Goal: Find specific page/section: Locate a particular part of the current website

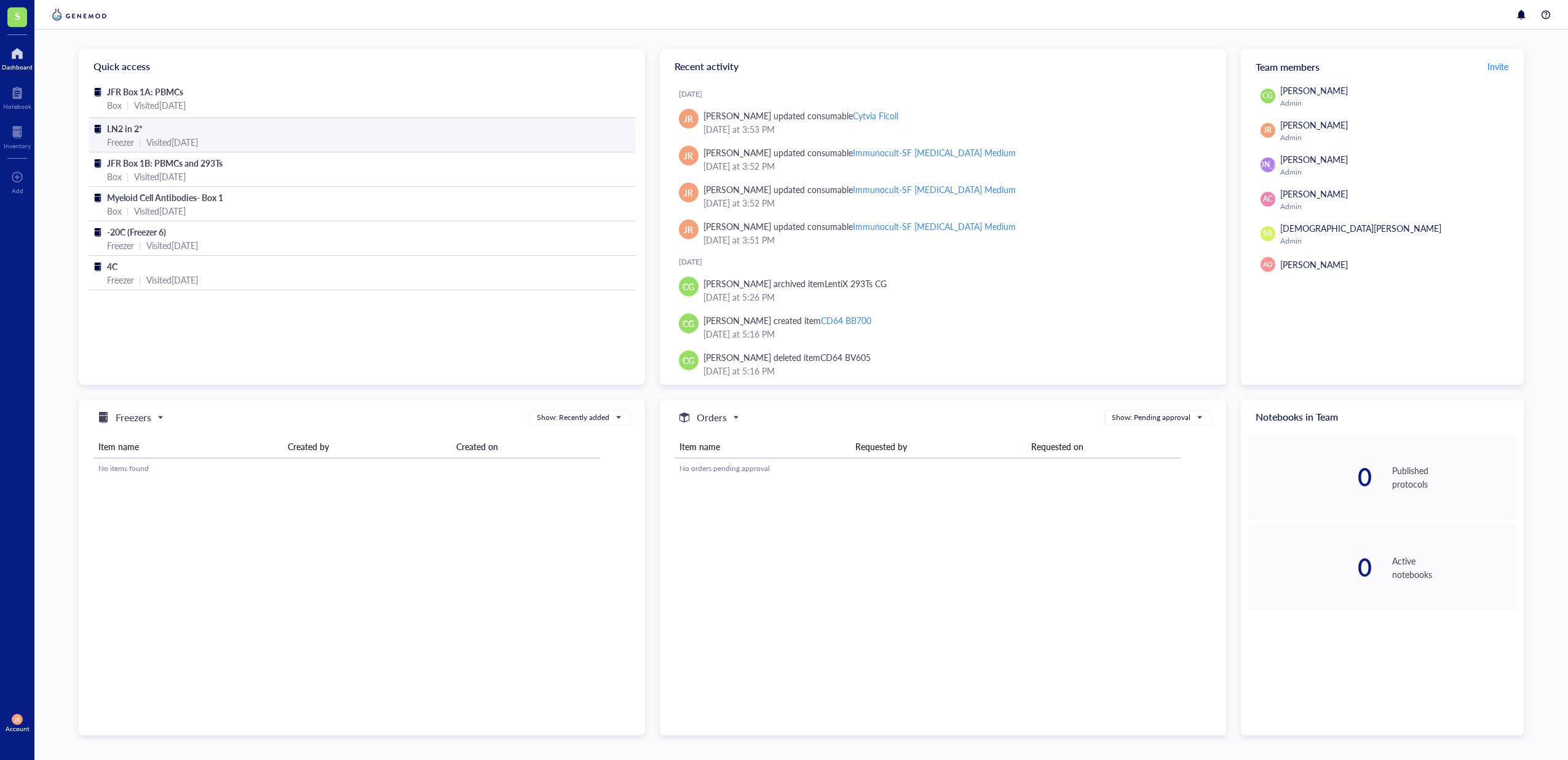
click at [149, 139] on div "Visited [DATE]" at bounding box center [172, 142] width 52 height 14
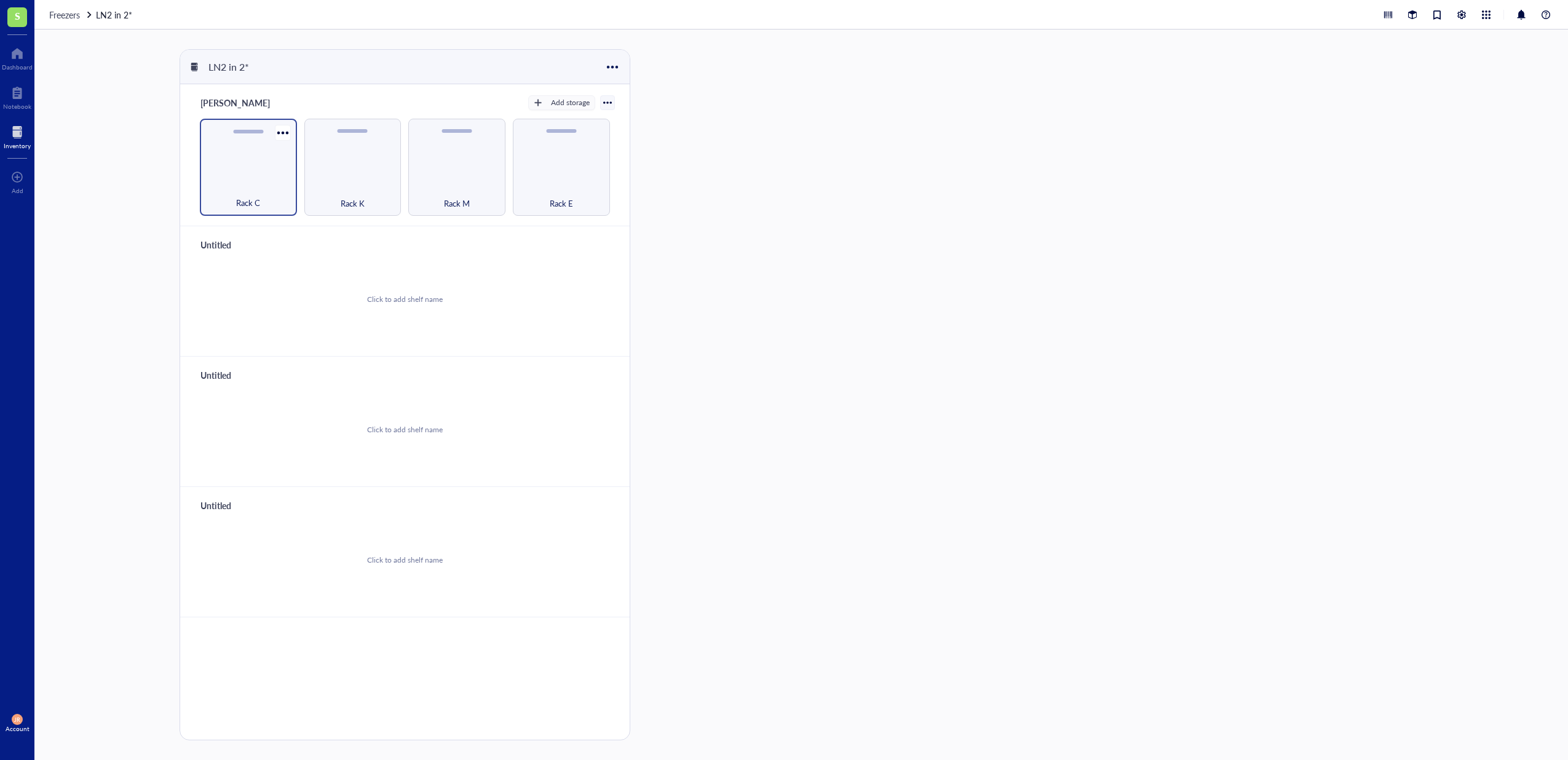
click at [264, 150] on div "Rack C" at bounding box center [248, 167] width 98 height 98
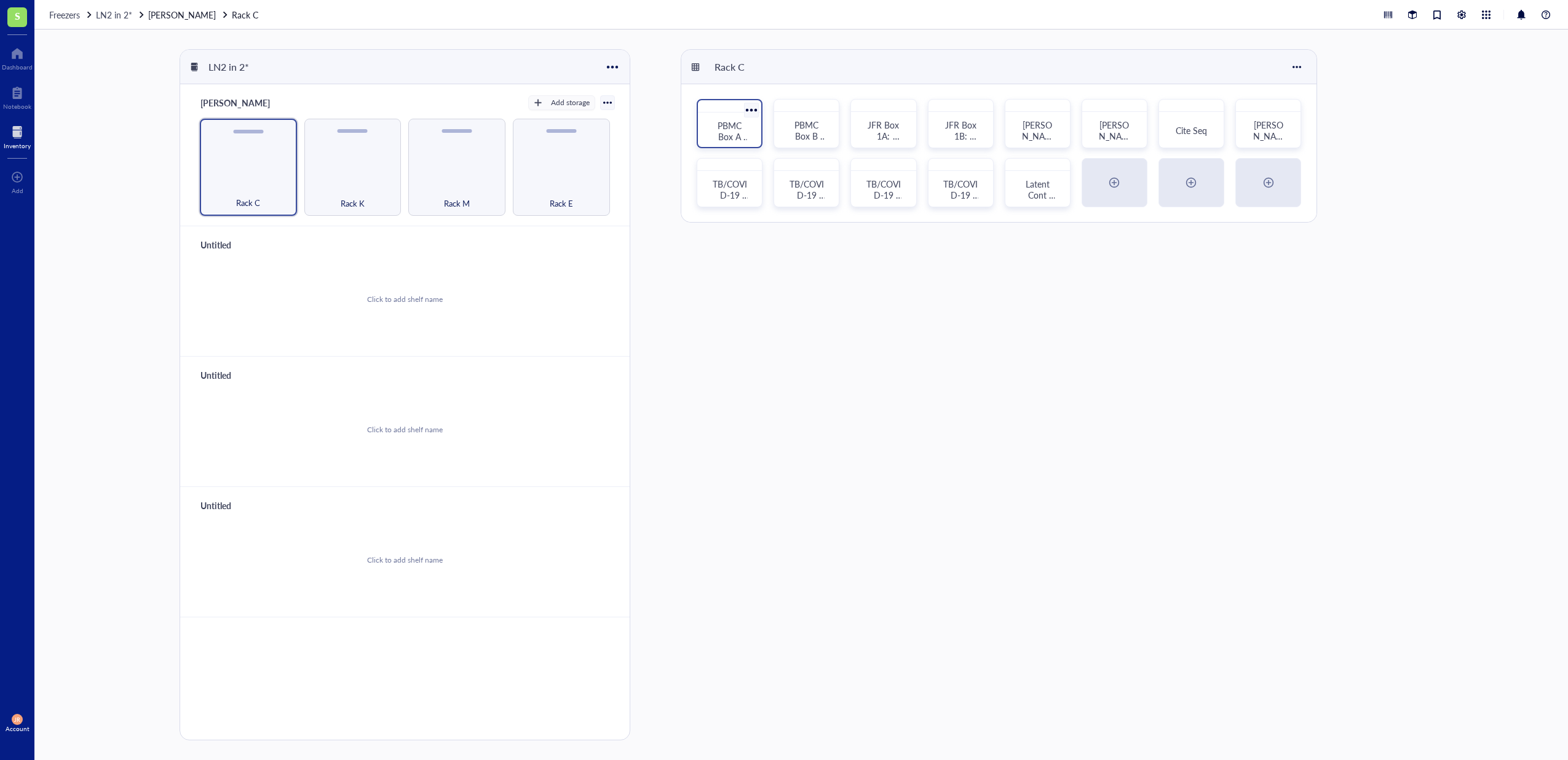
click at [734, 131] on span "PBMC Box A (Box #1)" at bounding box center [732, 136] width 37 height 34
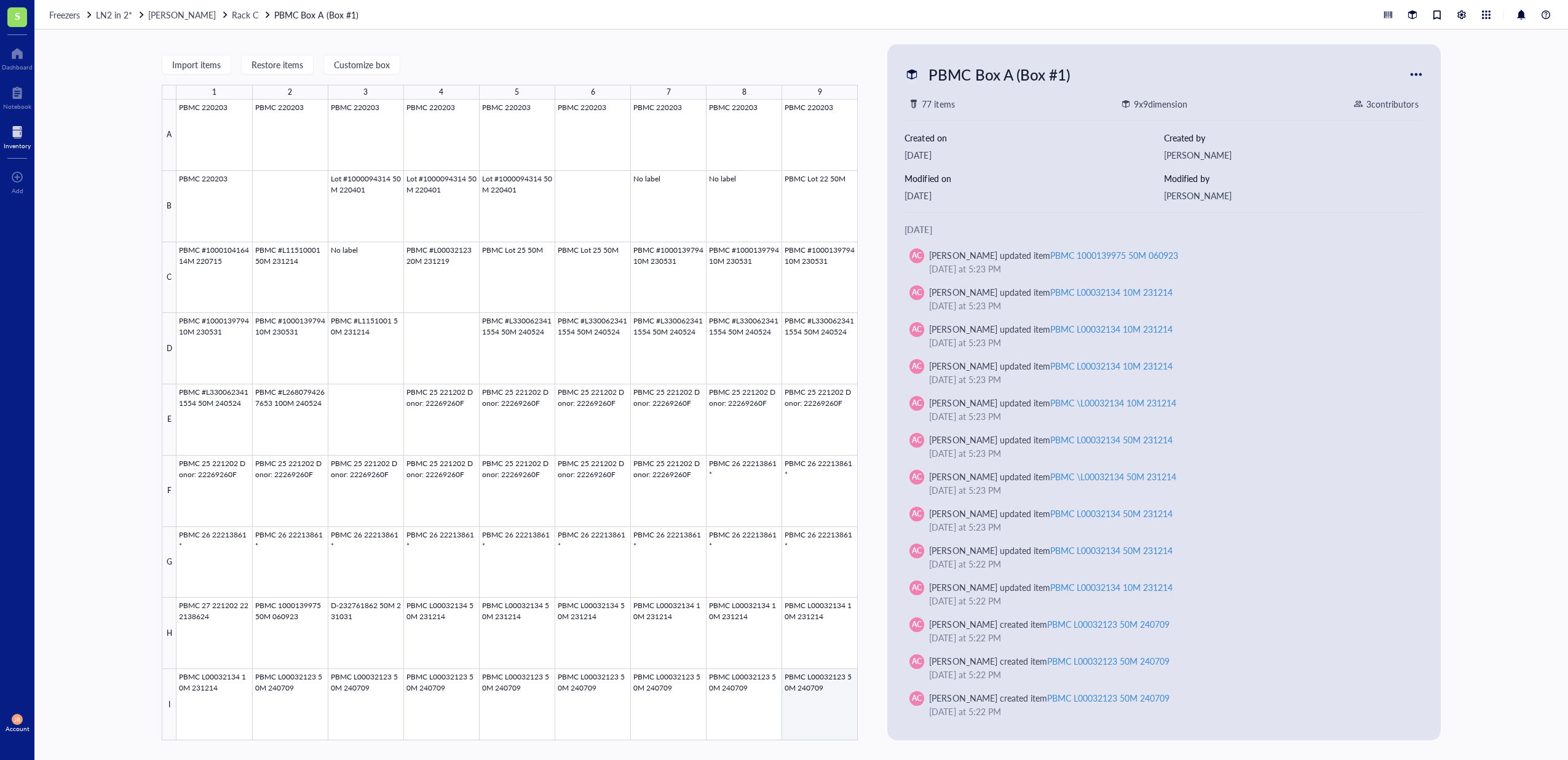
click at [818, 707] on div at bounding box center [517, 420] width 681 height 640
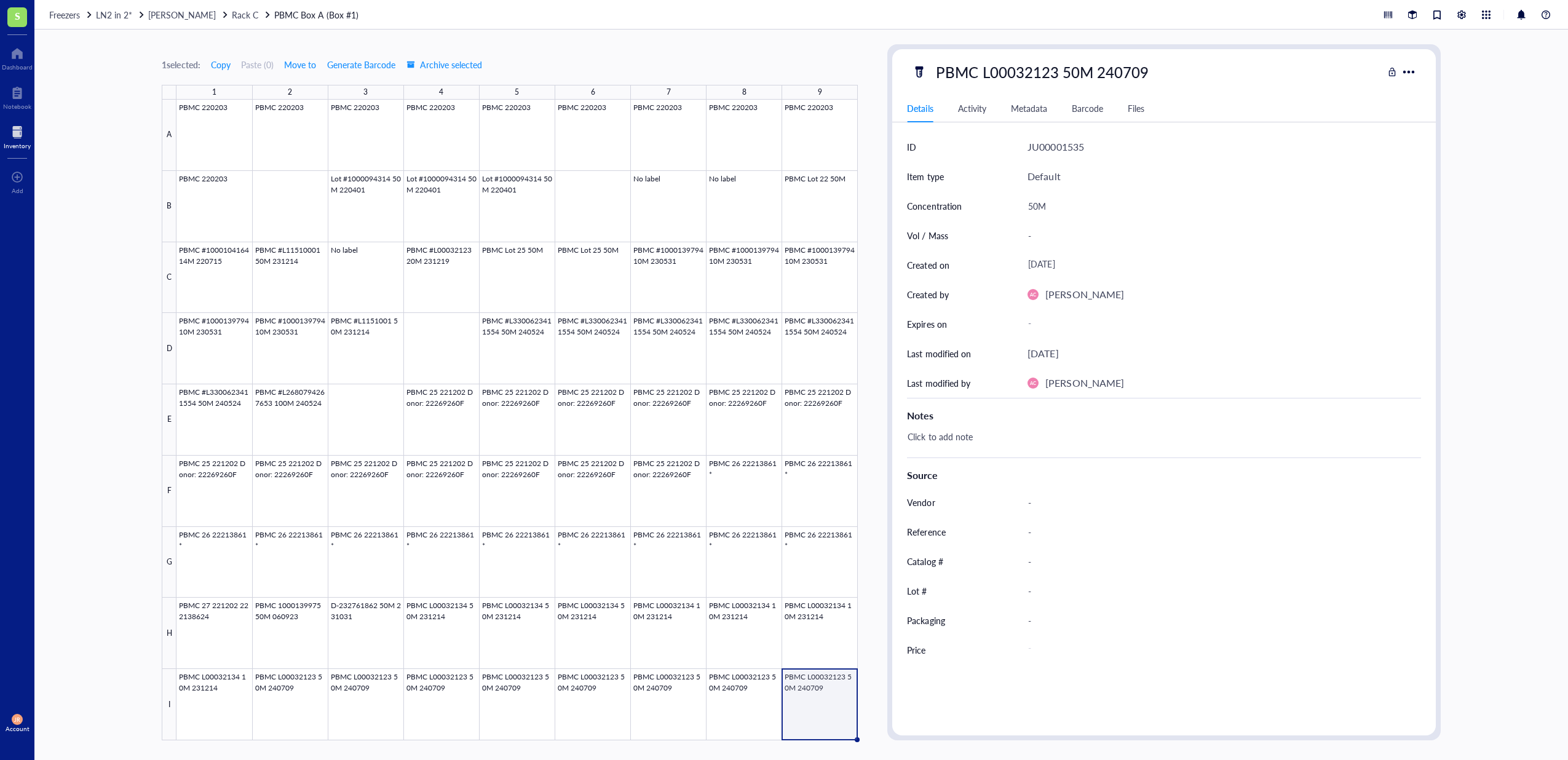
click at [1542, 142] on div "1 selected: Copy Paste ( 0 ) Move to Generate Barcode Archive selected 1 2 3 4 …" at bounding box center [801, 395] width 1533 height 731
